Goal: Register for event/course

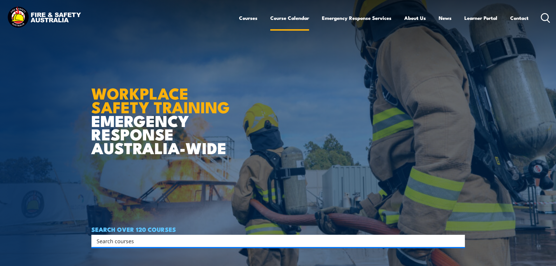
click at [288, 19] on link "Course Calendar" at bounding box center [289, 17] width 39 height 15
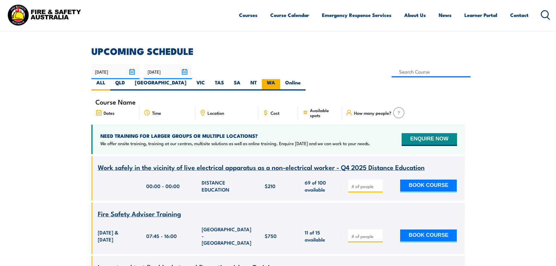
click at [280, 79] on label "WA" at bounding box center [271, 84] width 18 height 11
click at [279, 79] on input "WA" at bounding box center [277, 81] width 4 height 4
radio input "true"
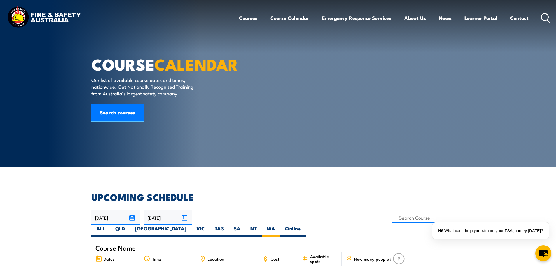
click at [544, 15] on icon at bounding box center [544, 18] width 9 height 10
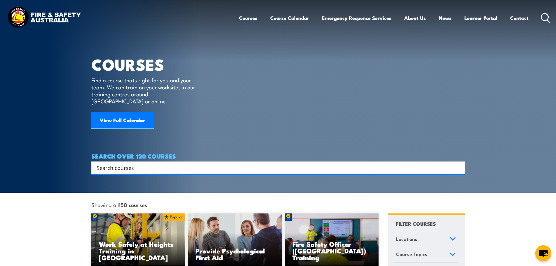
click at [109, 163] on input "Search input" at bounding box center [274, 167] width 355 height 9
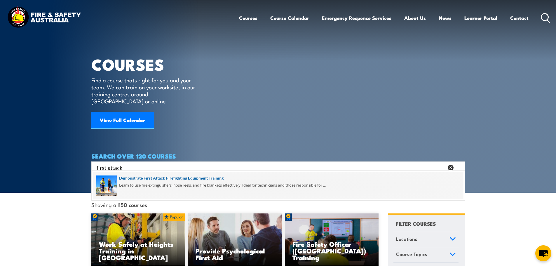
type input "first attack"
click at [167, 180] on span at bounding box center [278, 184] width 370 height 27
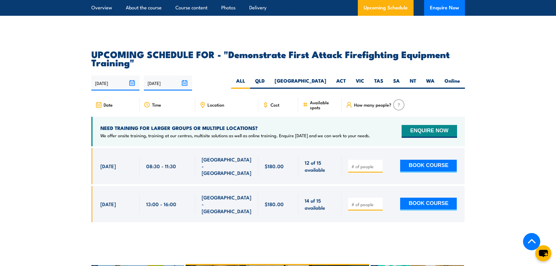
scroll to position [1021, 0]
